Goal: Task Accomplishment & Management: Complete application form

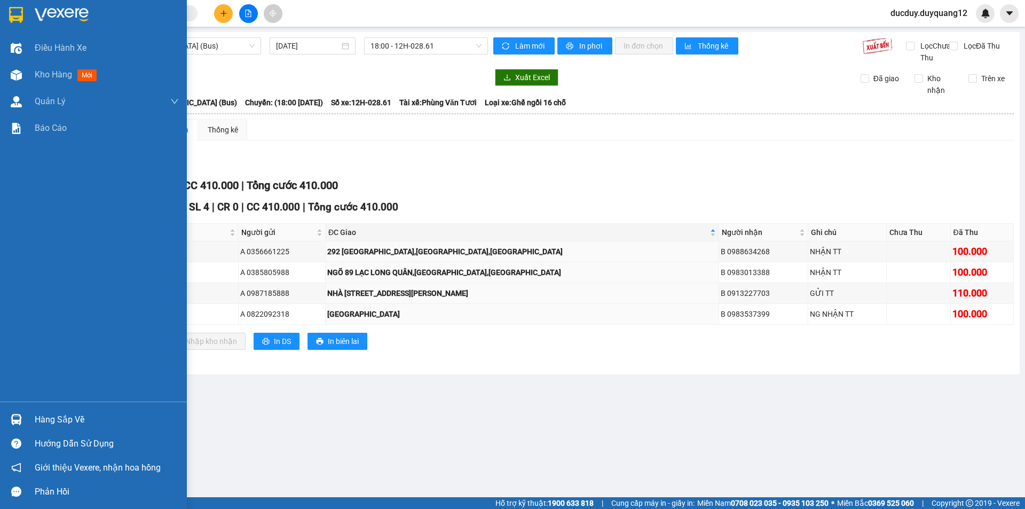
click at [44, 419] on div "Hàng sắp về" at bounding box center [107, 420] width 144 height 16
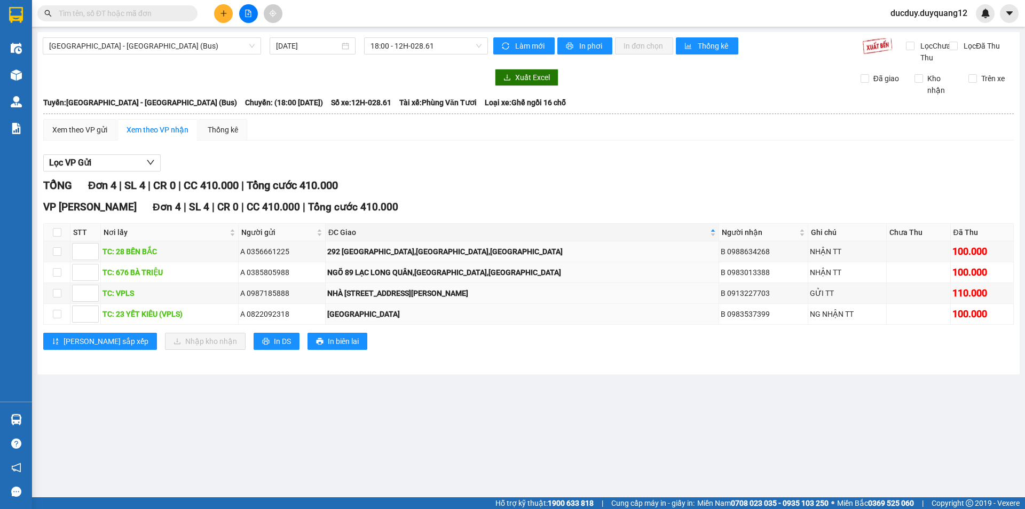
click at [368, 186] on section "Kết quả tìm kiếm ( 0 ) Bộ lọc No Data ducduy.duyquang12 Điều hành xe Kho hàng m…" at bounding box center [512, 254] width 1025 height 509
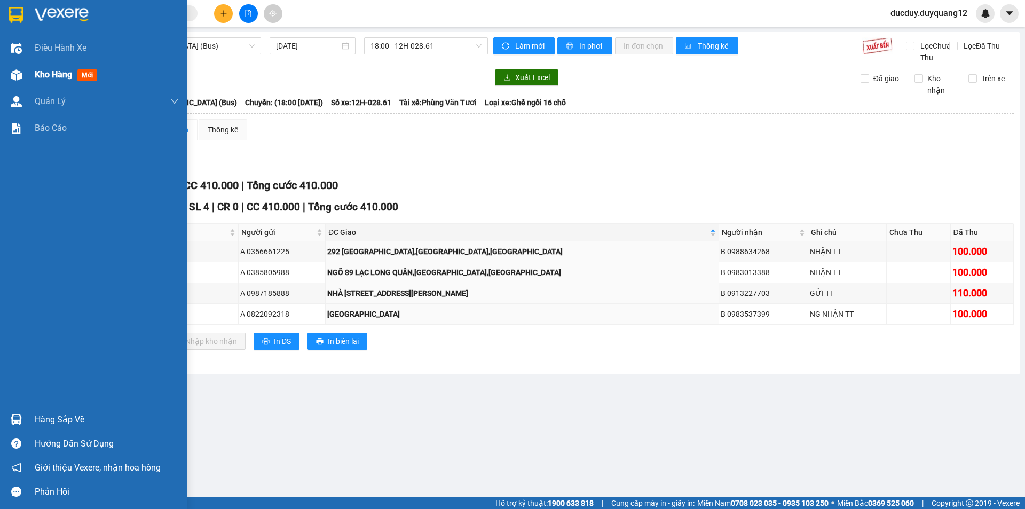
click at [42, 77] on span "Kho hàng" at bounding box center [53, 74] width 37 height 10
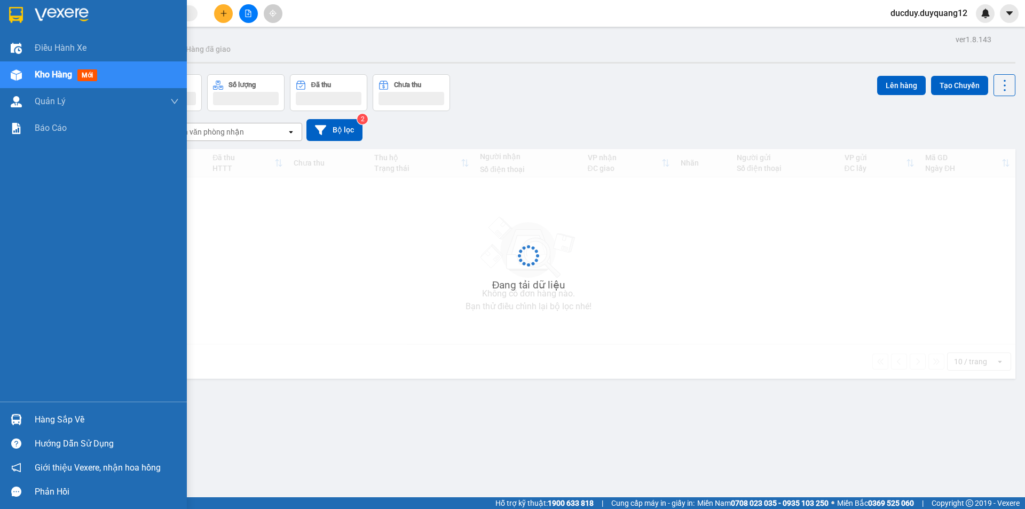
click at [43, 76] on span "Kho hàng" at bounding box center [53, 74] width 37 height 10
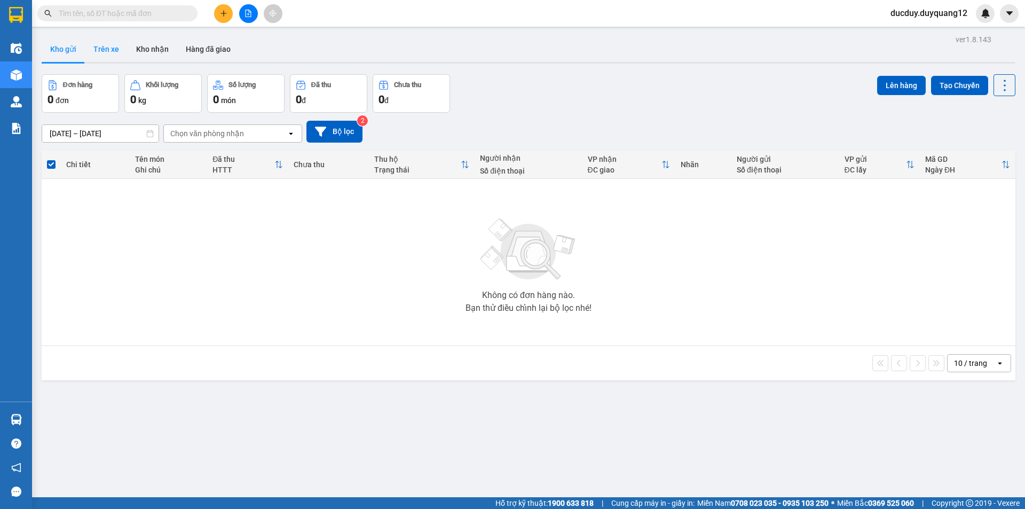
click at [115, 52] on button "Trên xe" at bounding box center [106, 49] width 43 height 26
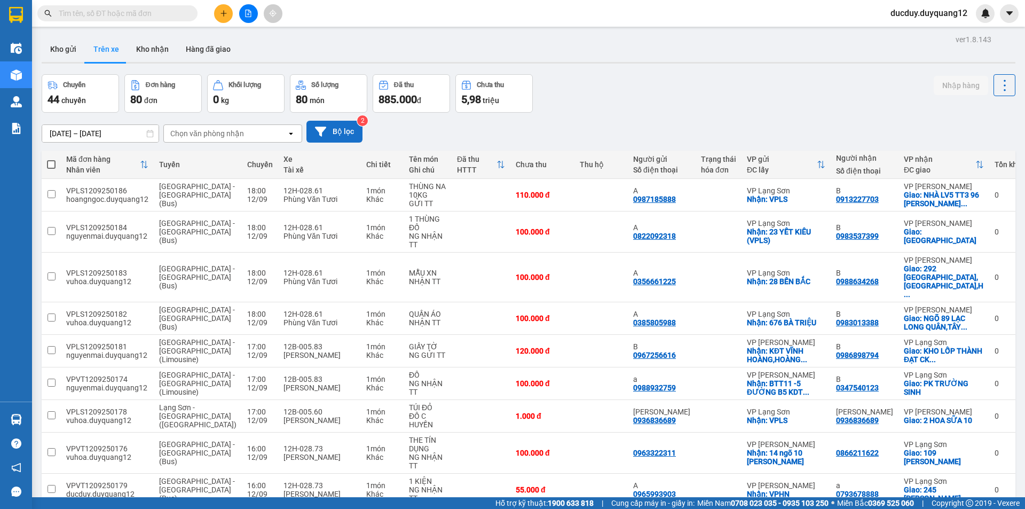
click at [348, 125] on button "Bộ lọc" at bounding box center [334, 132] width 56 height 22
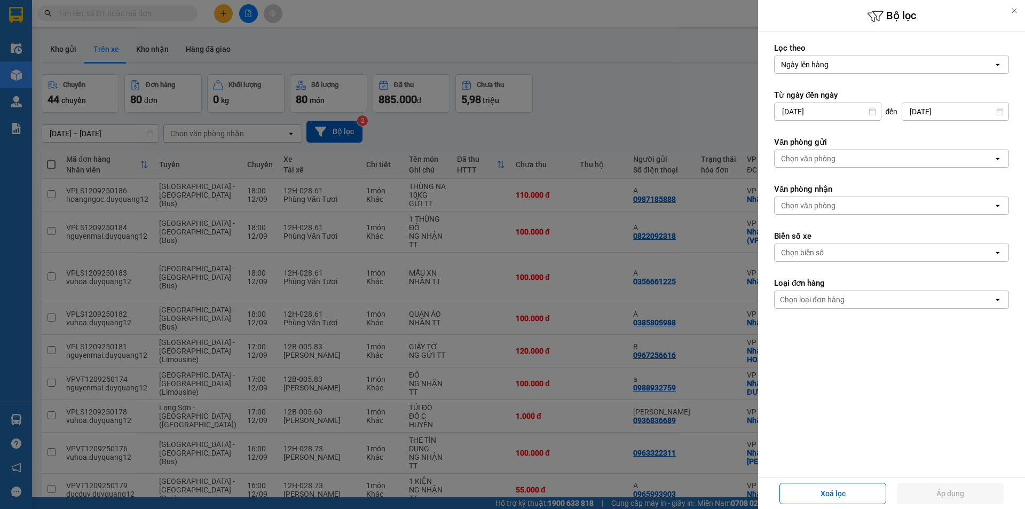
click at [942, 113] on input "[DATE]" at bounding box center [955, 111] width 106 height 17
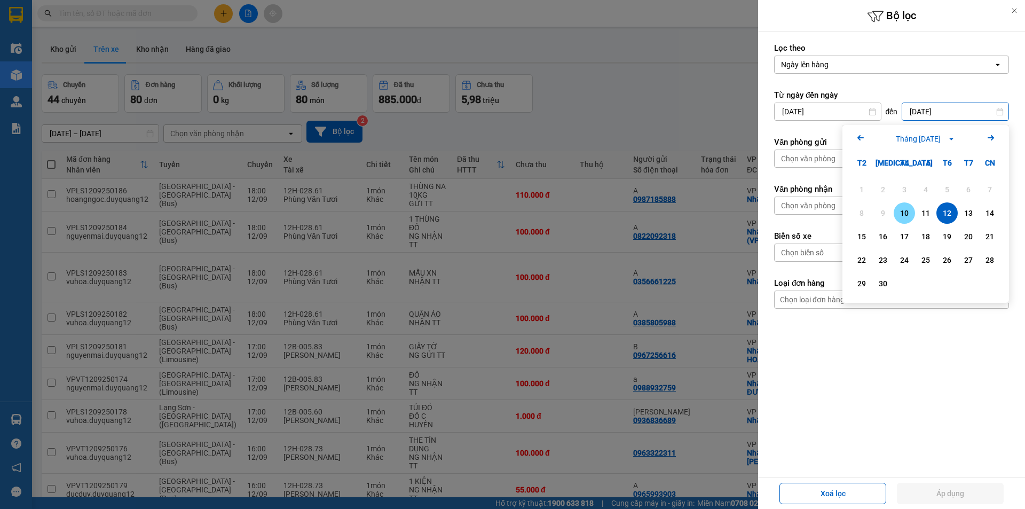
click at [905, 215] on div "10" at bounding box center [904, 213] width 15 height 13
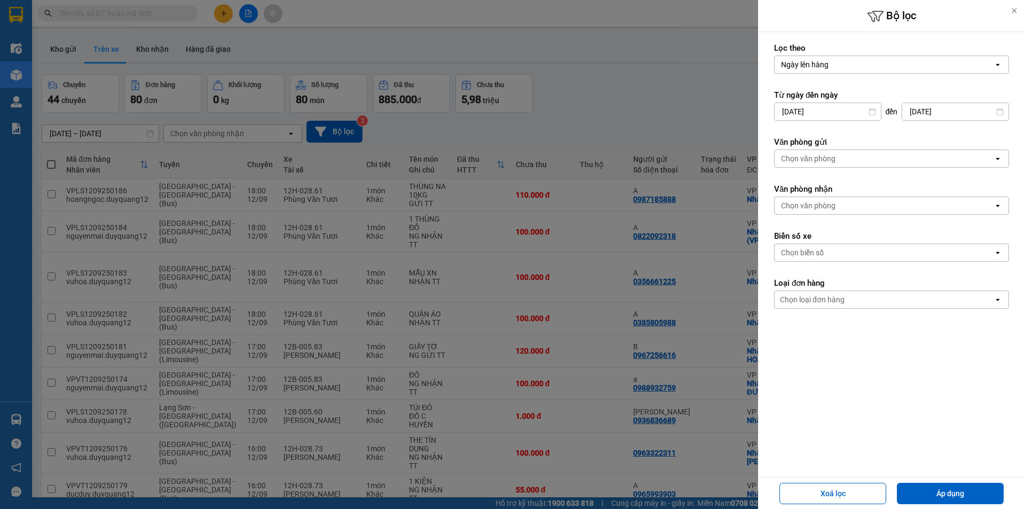
type input "[DATE]"
click at [829, 158] on div "Chọn văn phòng" at bounding box center [808, 158] width 54 height 11
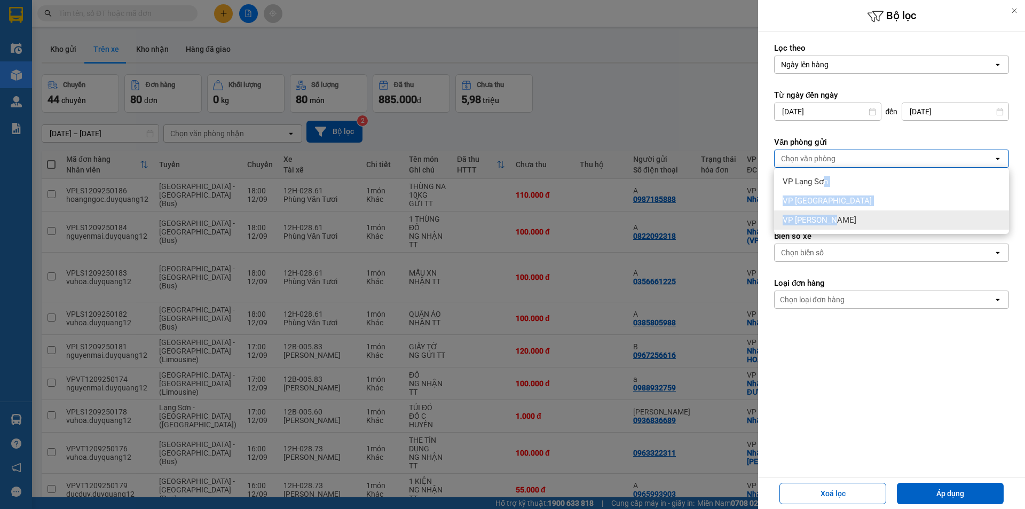
drag, startPoint x: 822, startPoint y: 183, endPoint x: 831, endPoint y: 220, distance: 38.3
click at [831, 219] on ul "VP Lạng Sơn VP [GEOGRAPHIC_DATA] VP [PERSON_NAME]" at bounding box center [891, 201] width 235 height 66
click at [831, 220] on div "VP [PERSON_NAME]" at bounding box center [891, 219] width 235 height 19
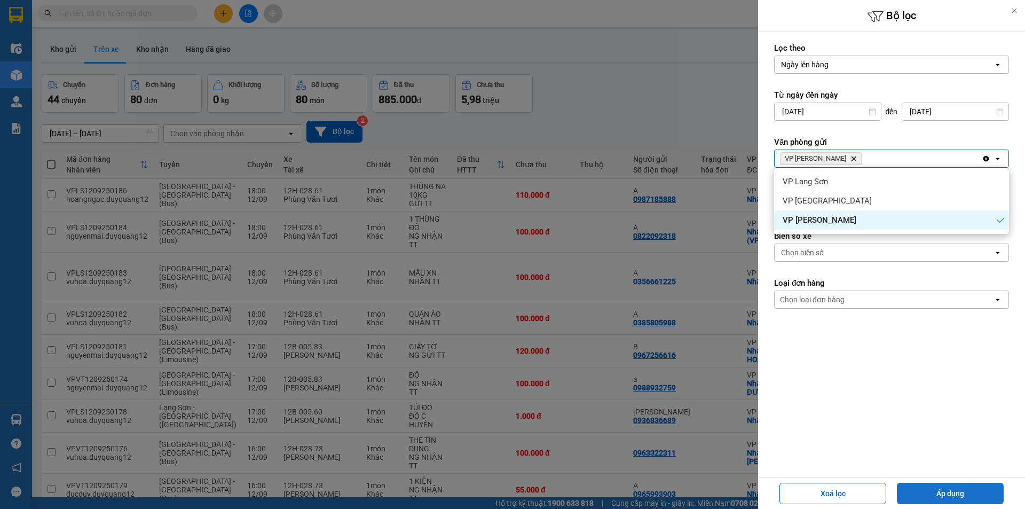
click at [954, 492] on button "Áp dụng" at bounding box center [950, 493] width 107 height 21
type input "[DATE] – [DATE]"
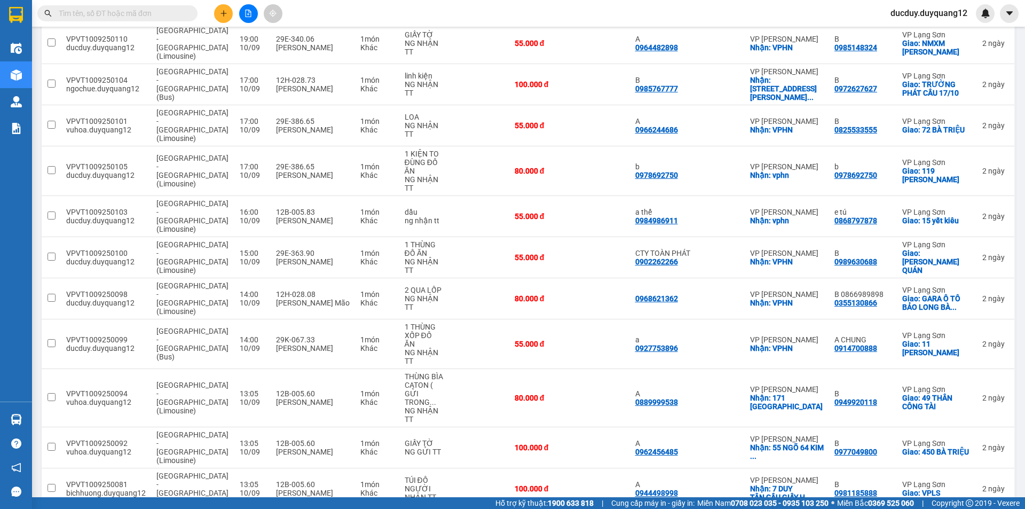
scroll to position [361, 0]
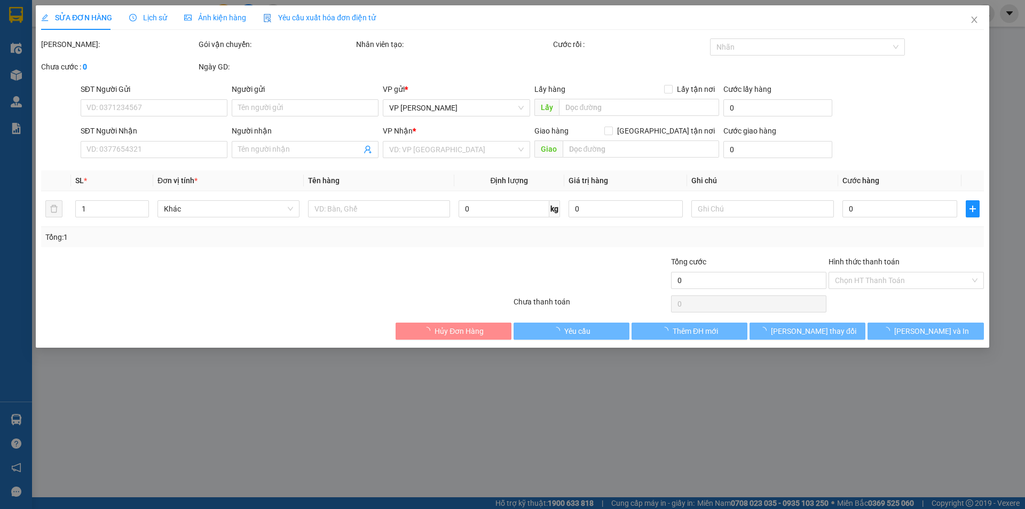
type input "0399795367"
type input "a"
checkbox input "true"
type input "70 NGÕ 120 [PERSON_NAME],BẮC TỪ [GEOGRAPHIC_DATA],[GEOGRAPHIC_DATA]"
type input "0818361888"
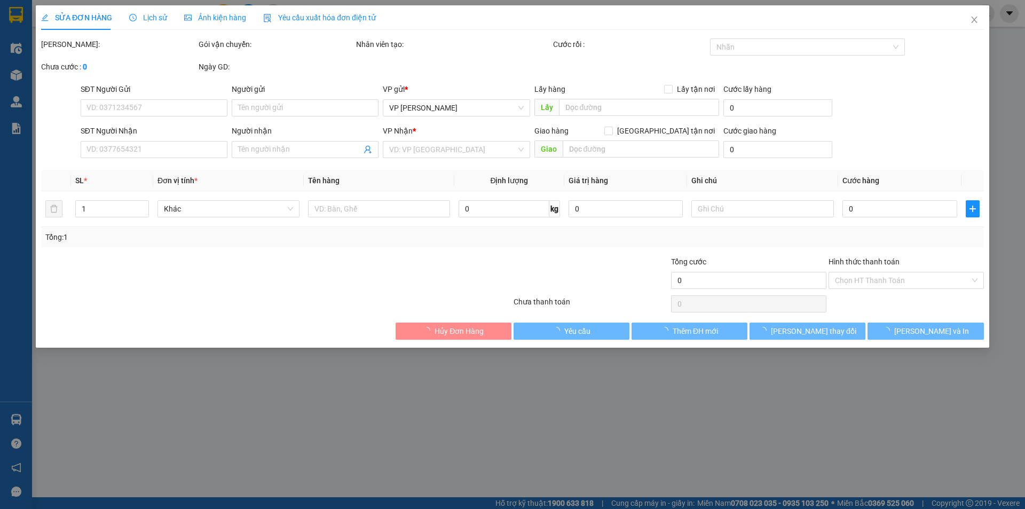
type input "B"
checkbox input "true"
type input "57 BÔNG LAU 1"
type input "80.000"
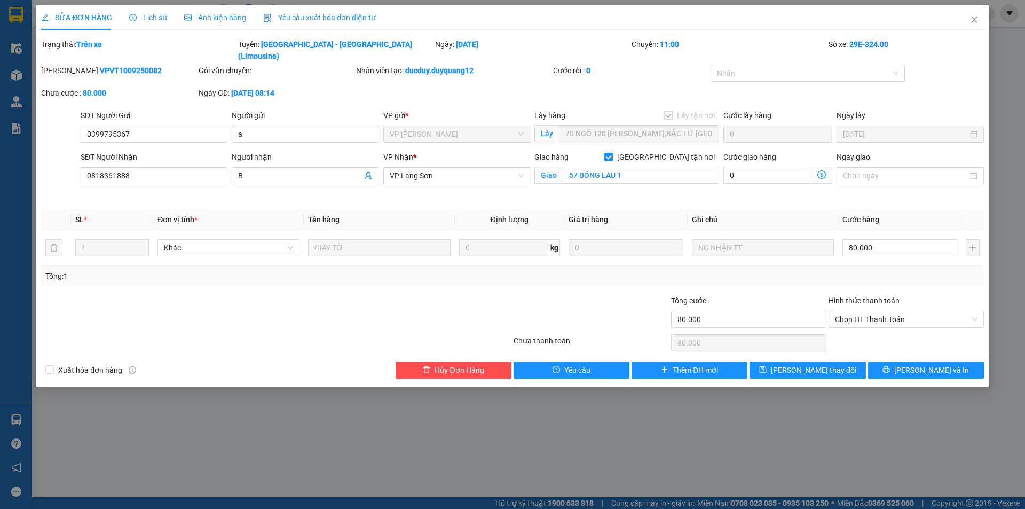
click at [155, 18] on span "Lịch sử" at bounding box center [148, 17] width 38 height 9
